Goal: Transaction & Acquisition: Purchase product/service

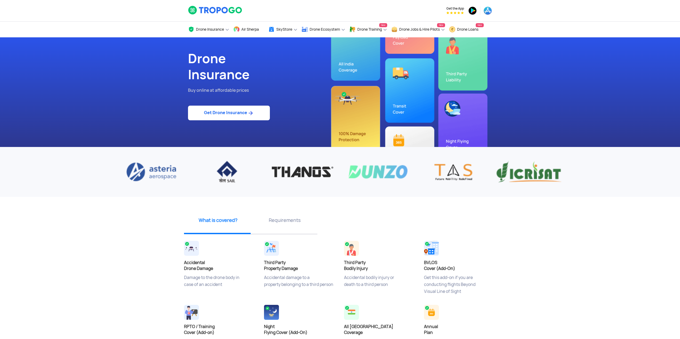
click at [234, 111] on link "Get Drone Insurance" at bounding box center [229, 113] width 82 height 15
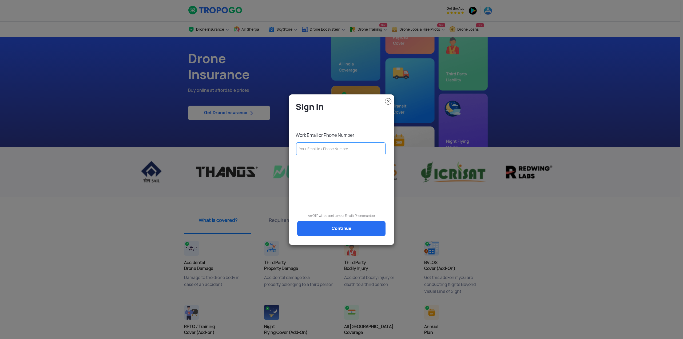
click at [340, 152] on input "text" at bounding box center [340, 148] width 89 height 13
type input "[EMAIL_ADDRESS][DOMAIN_NAME]"
click at [347, 228] on link "Continue" at bounding box center [341, 228] width 88 height 15
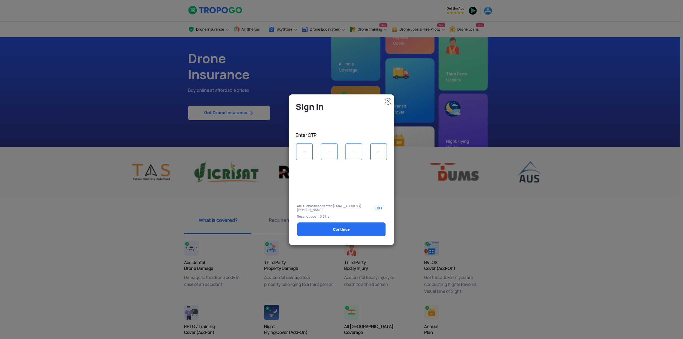
type input "8"
type input "5"
type input "6"
type input "3"
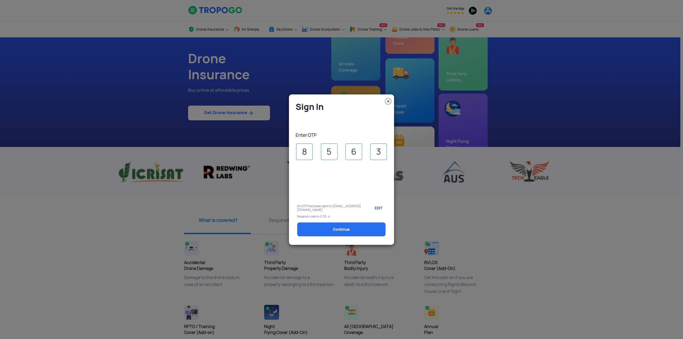
select select "1000000"
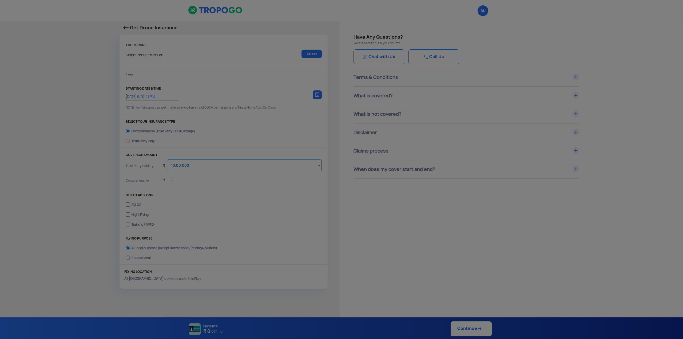
type input "[DATE] 6:30:00 PM"
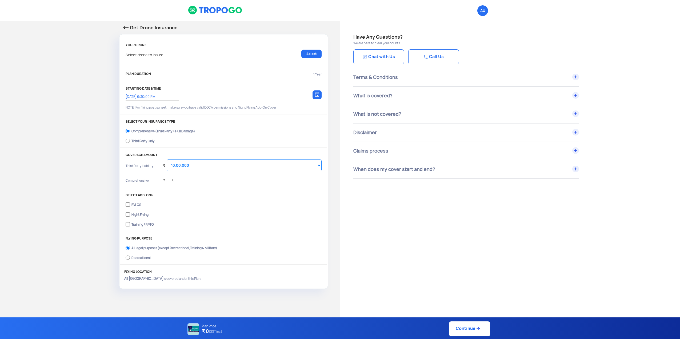
click at [168, 180] on div "₹ 0" at bounding box center [168, 179] width 11 height 15
click at [173, 180] on div "₹ 0" at bounding box center [242, 181] width 159 height 11
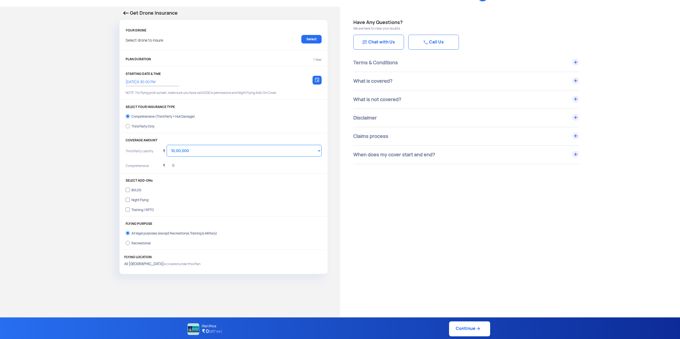
scroll to position [53, 0]
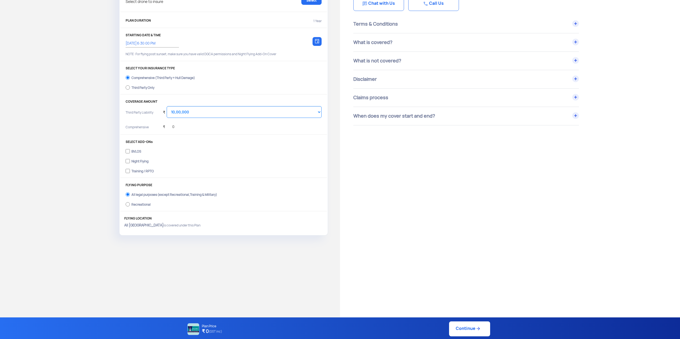
click at [215, 130] on div "₹ 0" at bounding box center [242, 127] width 159 height 11
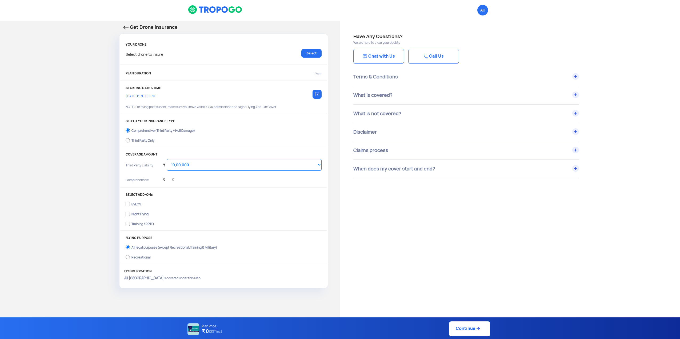
scroll to position [0, 0]
click at [449, 97] on div "What is covered?" at bounding box center [466, 96] width 226 height 18
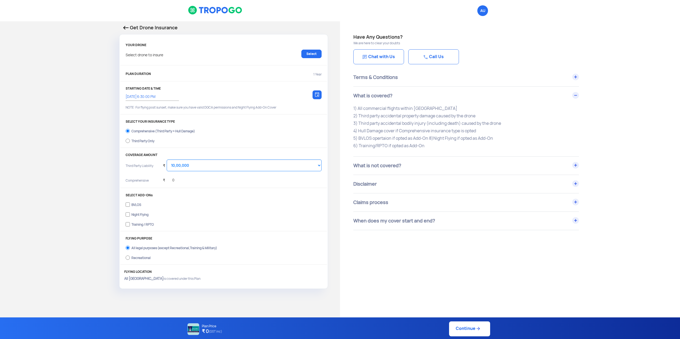
click at [445, 167] on div "What is not covered?" at bounding box center [466, 166] width 226 height 18
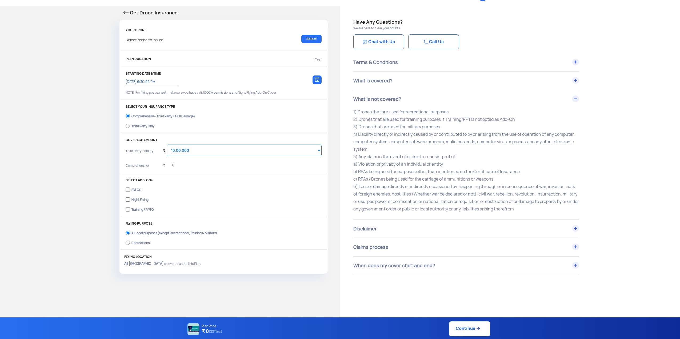
scroll to position [27, 0]
